Goal: Task Accomplishment & Management: Manage account settings

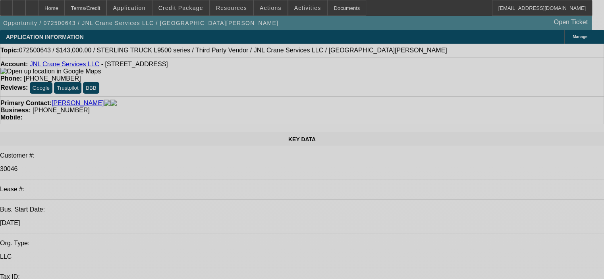
select select "0"
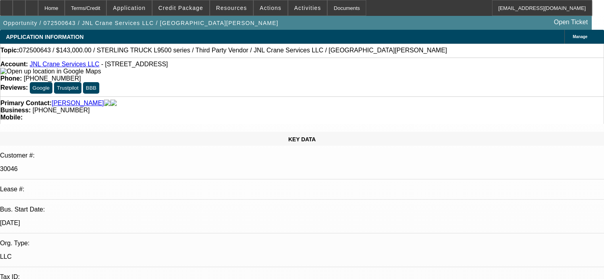
select select "2"
select select "0"
select select "2"
select select "0"
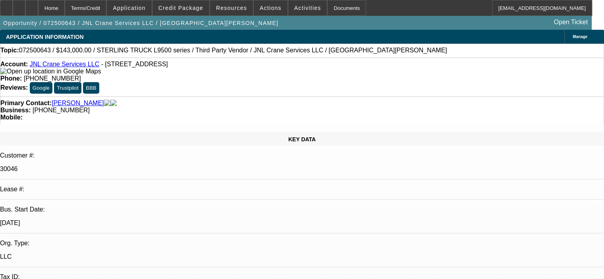
select select "0"
select select "2"
select select "0"
select select "2"
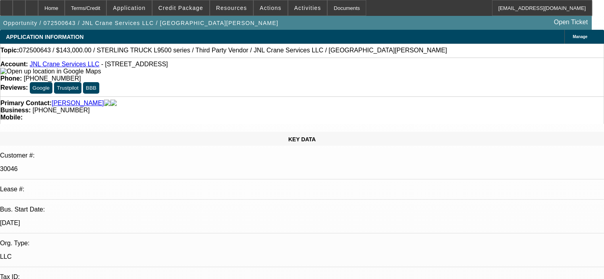
select select "0"
select select "1"
select select "2"
select select "6"
select select "1"
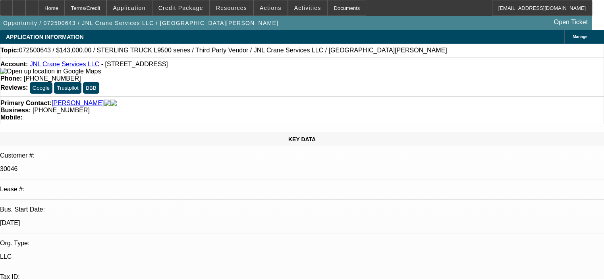
select select "2"
select select "6"
select select "1"
select select "2"
select select "6"
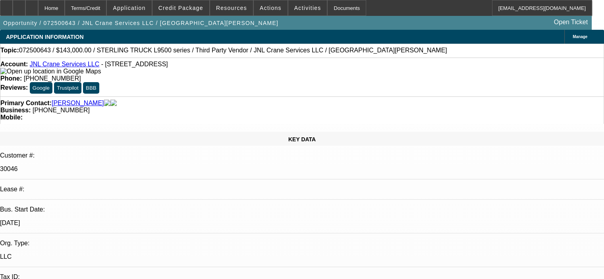
select select "1"
select select "2"
select select "6"
click at [202, 4] on span at bounding box center [180, 7] width 57 height 19
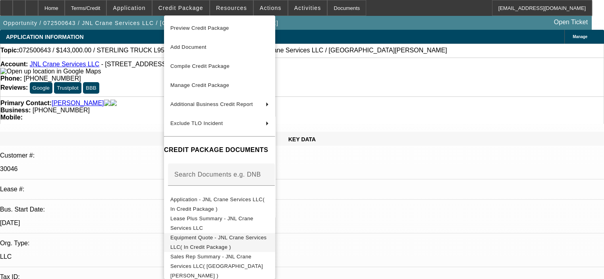
click at [261, 240] on span "Equipment Quote - JNL Crane Services LLC( In Credit Package )" at bounding box center [218, 242] width 96 height 15
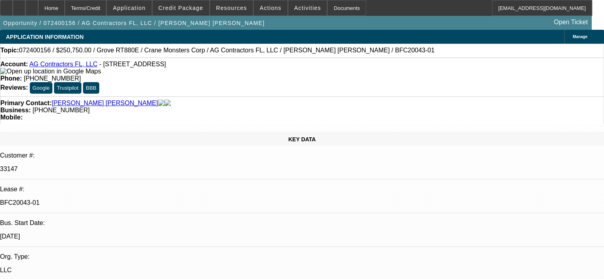
select select "0.15"
select select "0"
select select "2"
select select "0.1"
select select "4"
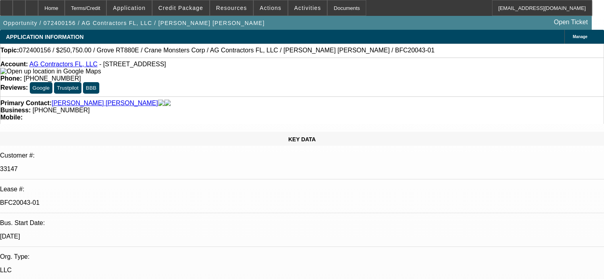
select select "0.15"
select select "0"
select select "2"
select select "0.1"
select select "4"
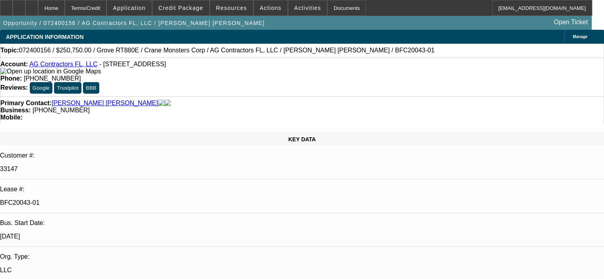
select select "0.15"
select select "0"
select select "2"
select select "0.1"
select select "4"
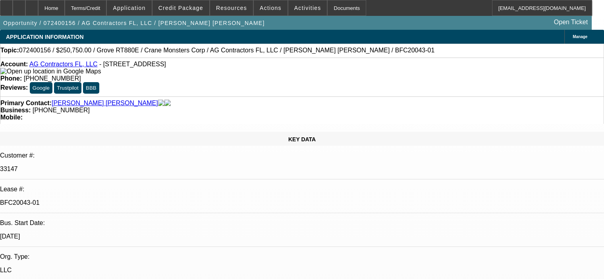
select select "0"
select select "2"
select select "0.1"
select select "4"
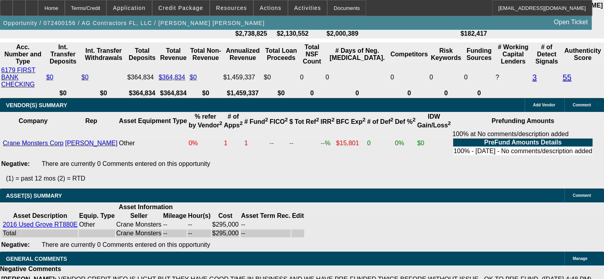
scroll to position [1588, 0]
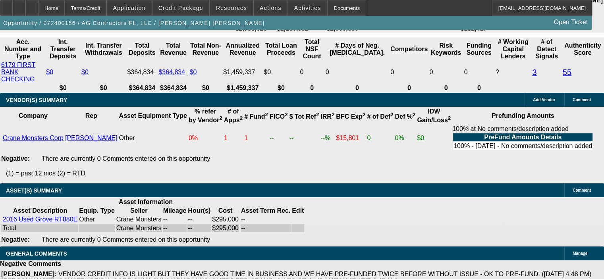
scroll to position [1591, 0]
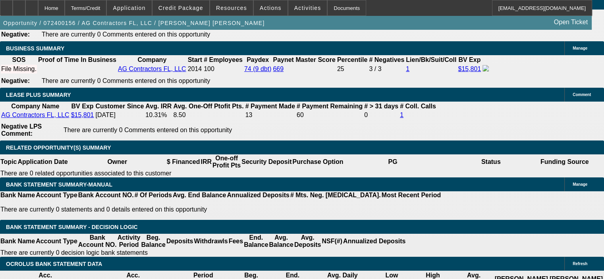
scroll to position [1310, 0]
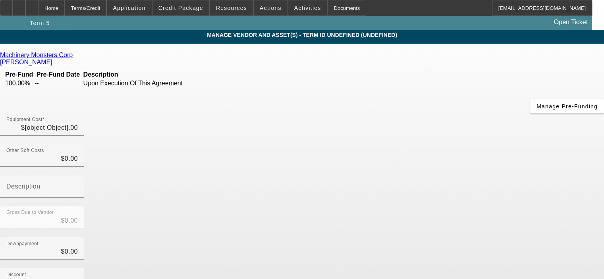
type input "$295,000.00"
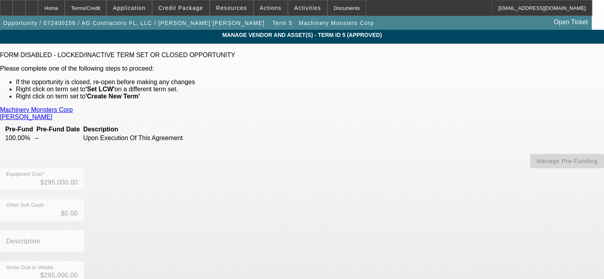
click at [52, 114] on link "[PERSON_NAME]" at bounding box center [26, 117] width 52 height 7
